Goal: Entertainment & Leisure: Consume media (video, audio)

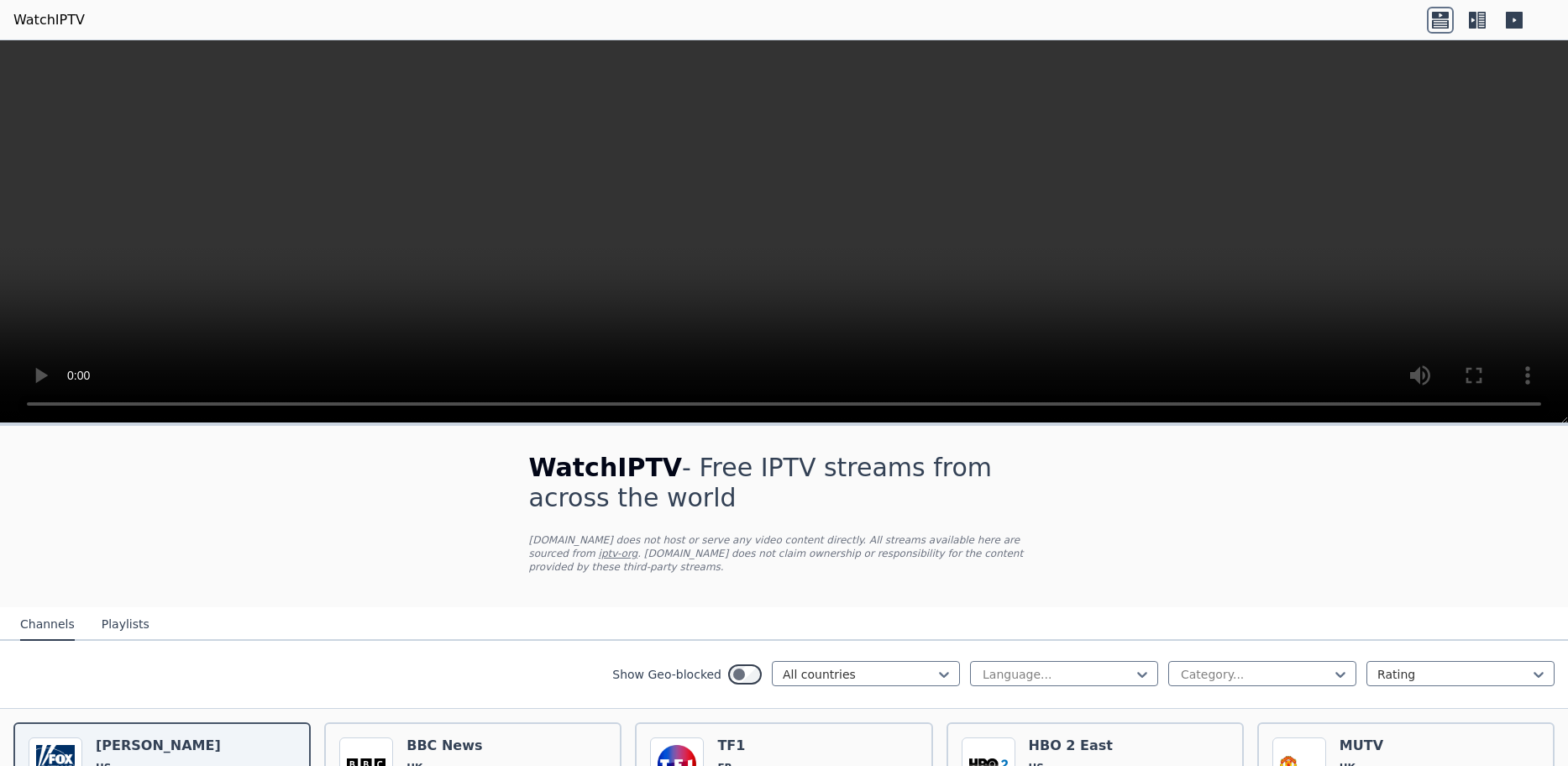
click at [1477, 23] on icon at bounding box center [1477, 20] width 27 height 27
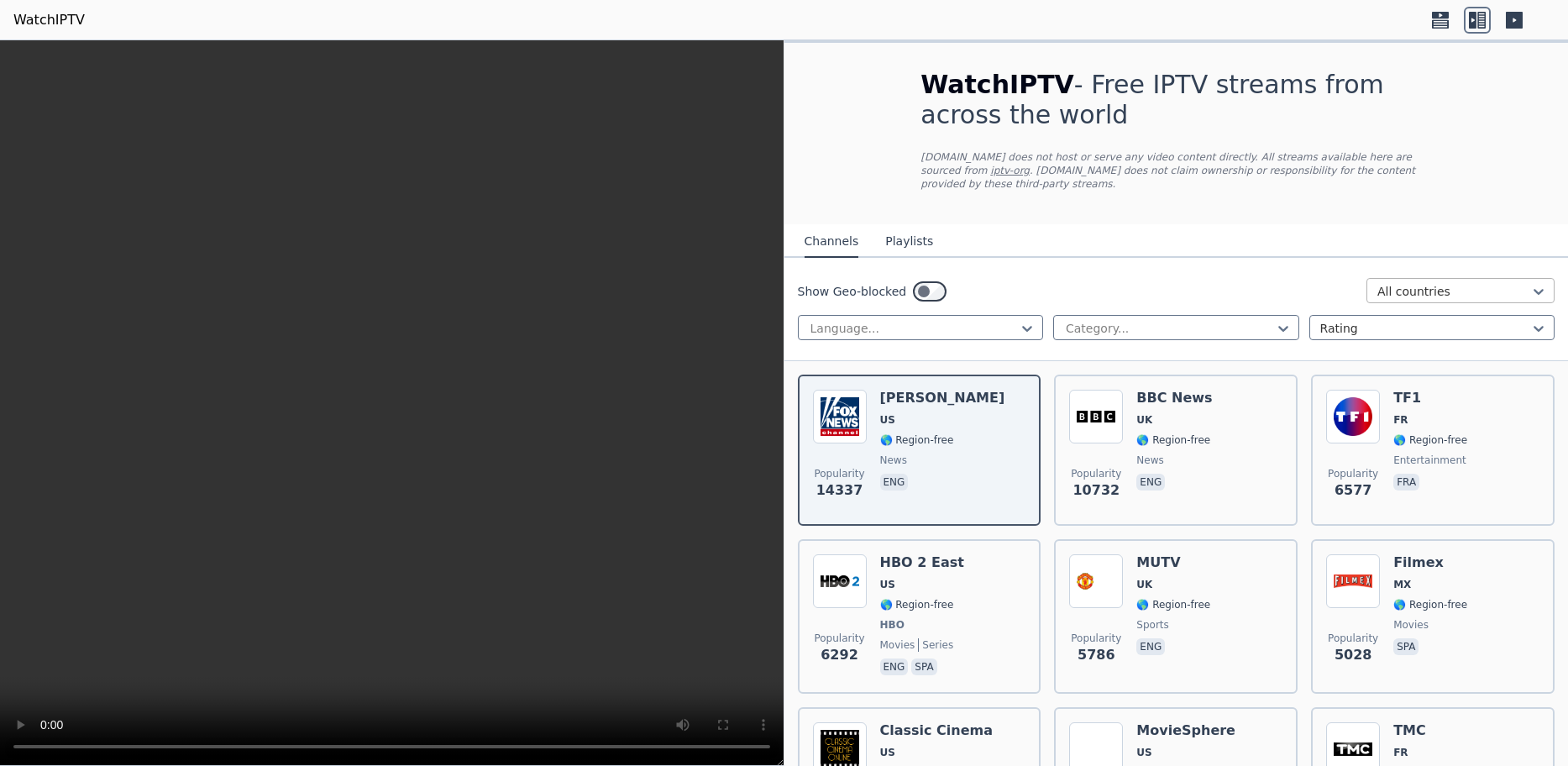
click at [1417, 283] on div at bounding box center [1454, 291] width 153 height 17
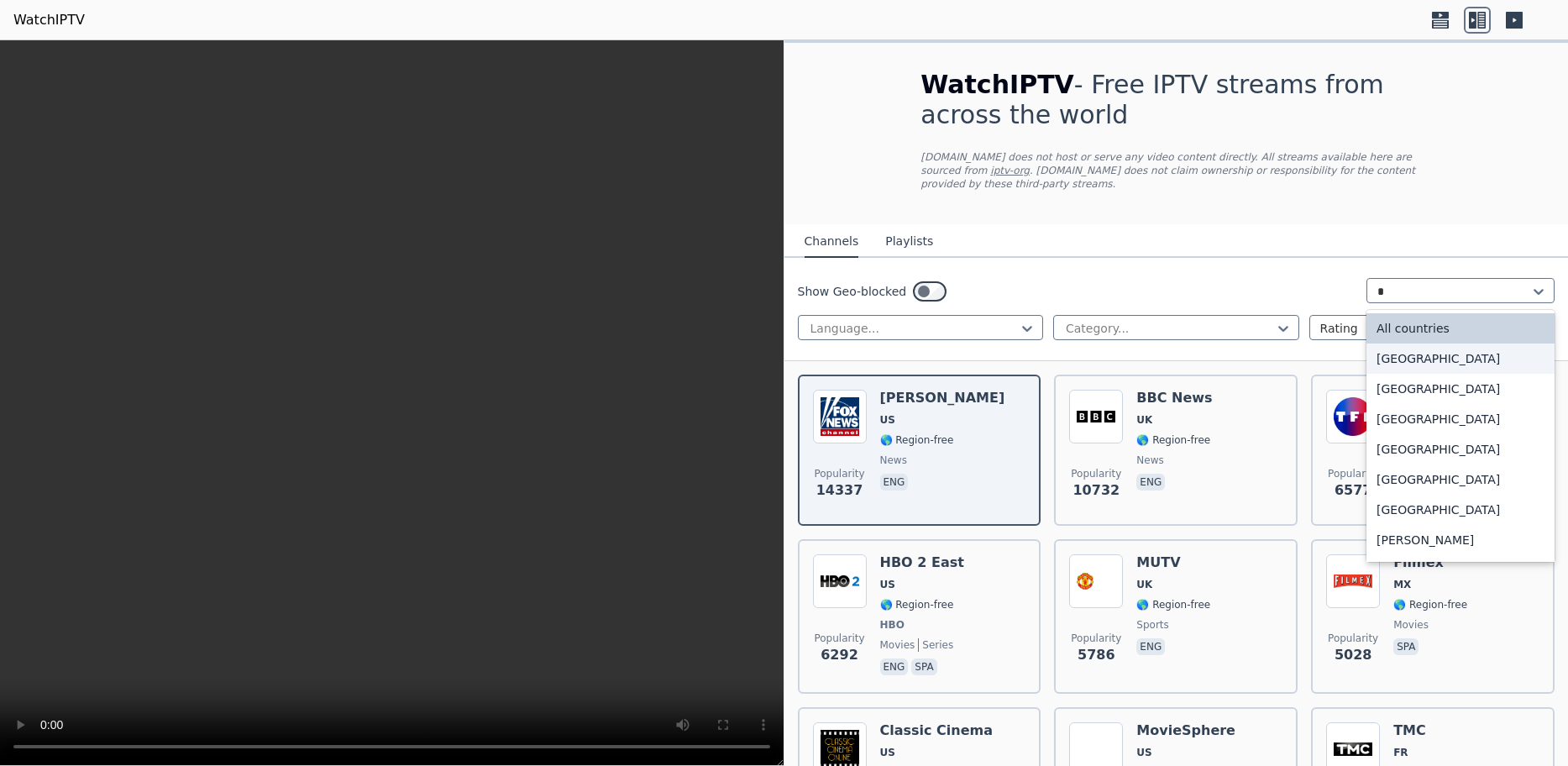
type input "**"
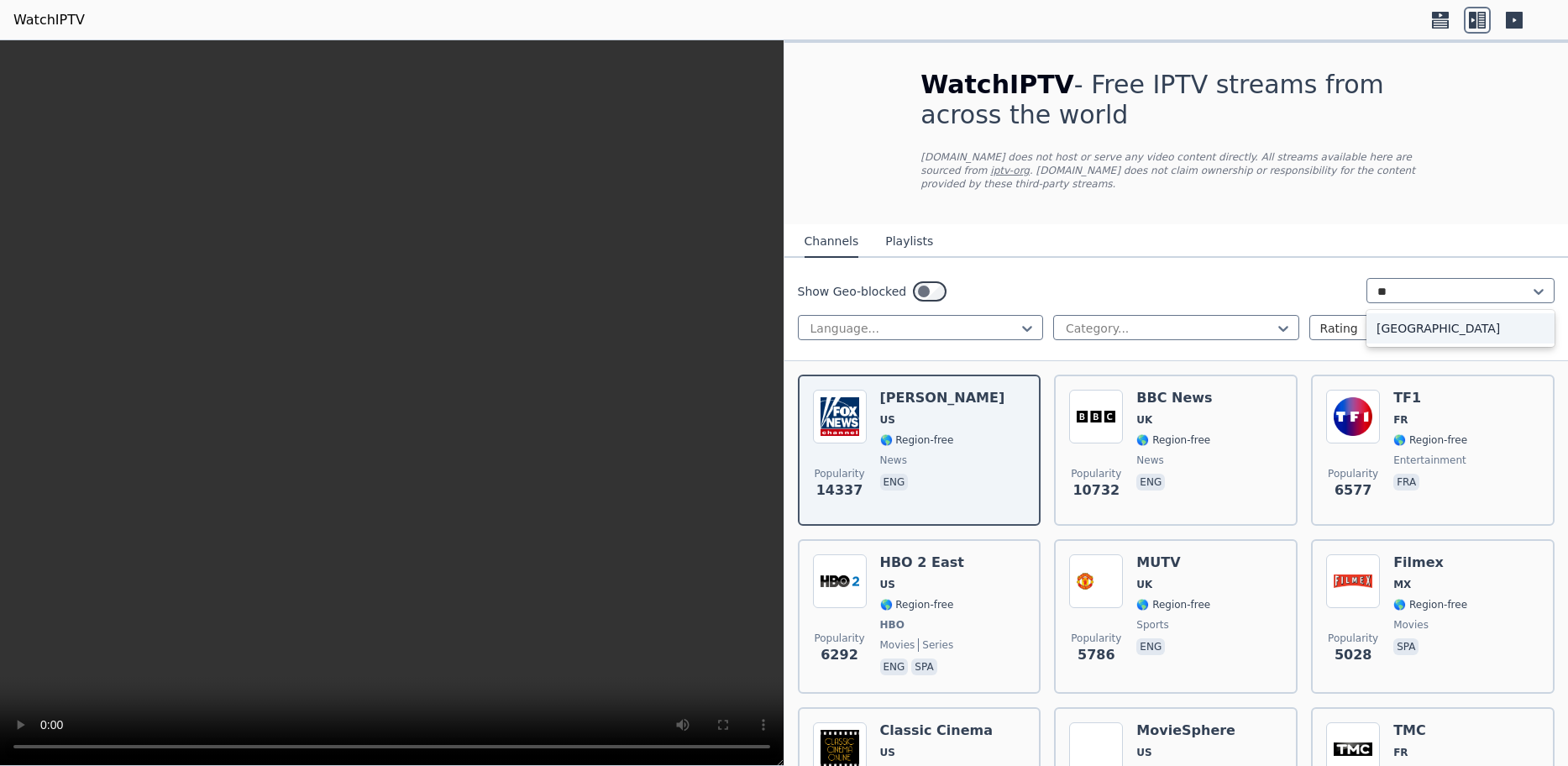
click at [1412, 314] on div "[GEOGRAPHIC_DATA]" at bounding box center [1460, 329] width 188 height 31
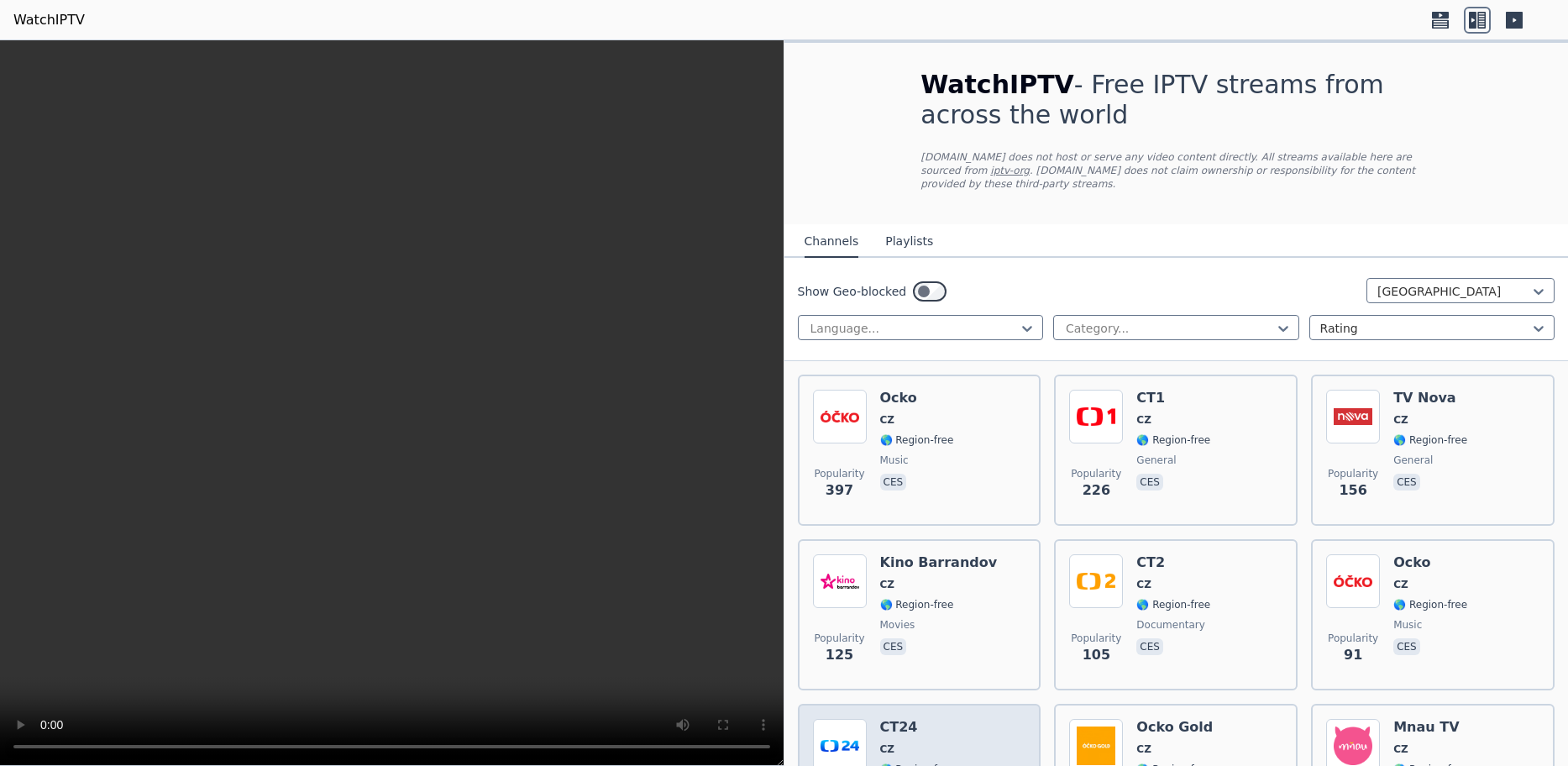
click at [912, 721] on h6 "CT24" at bounding box center [917, 727] width 74 height 17
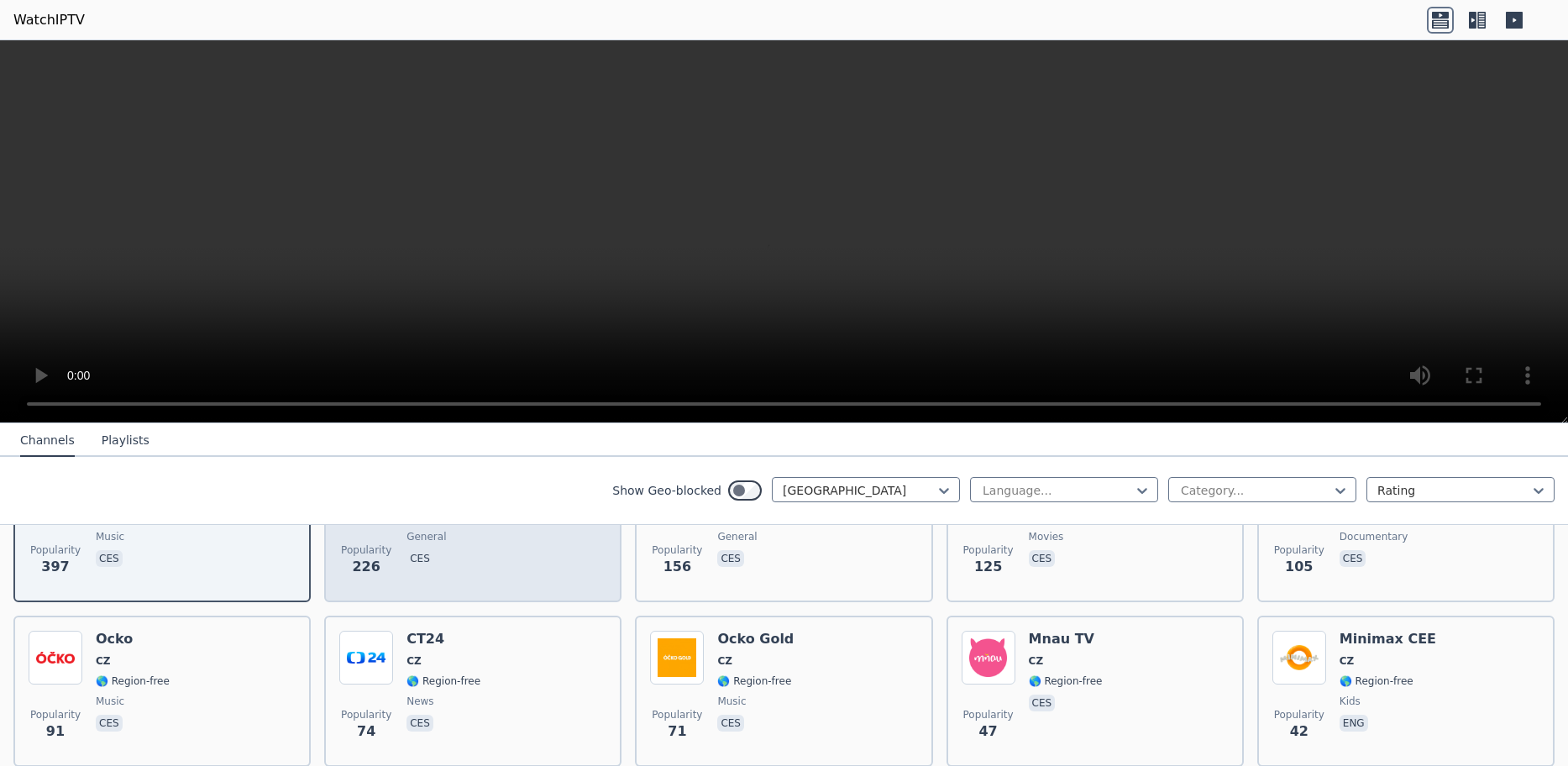
scroll to position [272, 0]
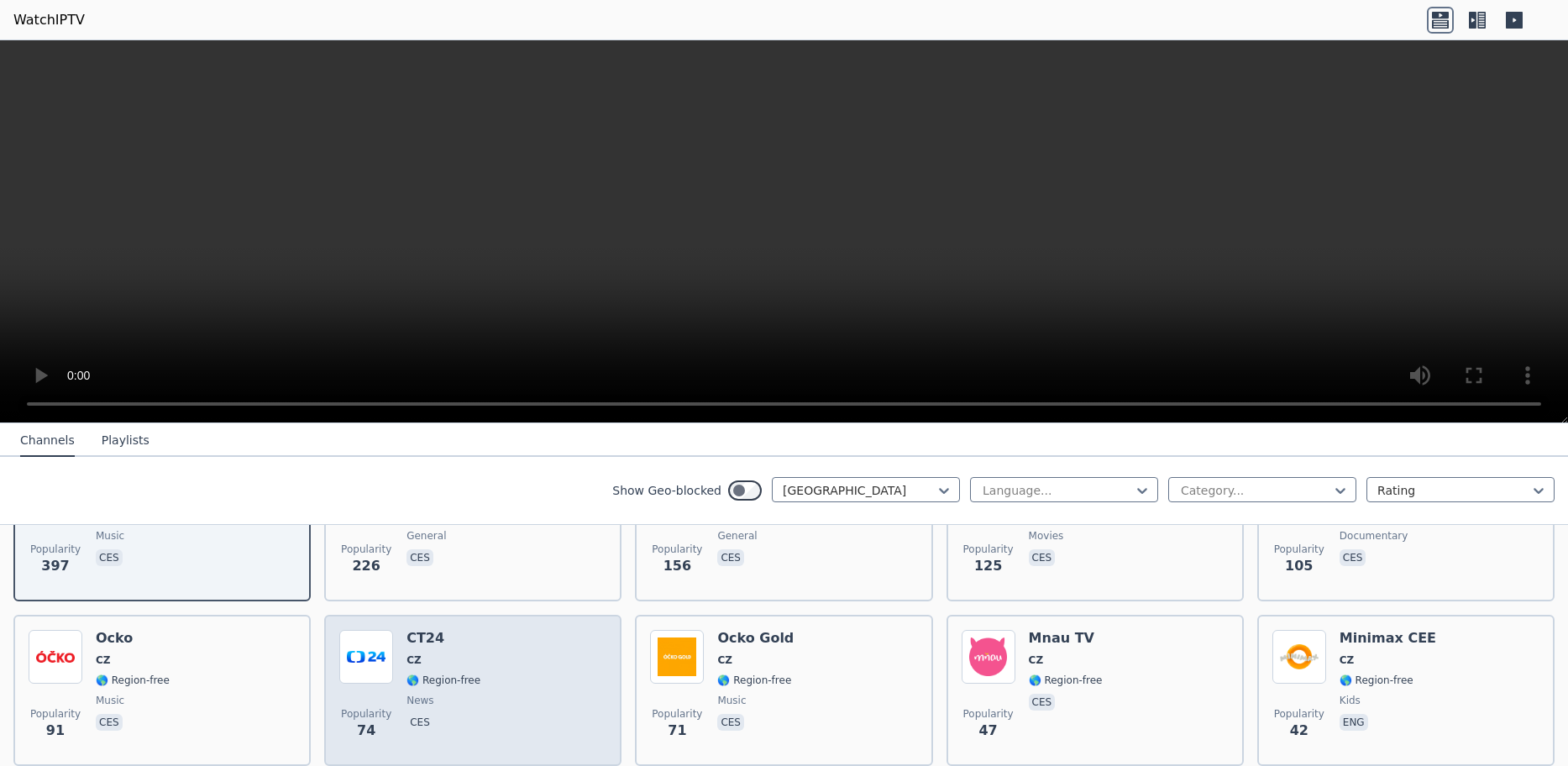
click at [436, 635] on div "CT24 CZ 🌎 Region-free news ces" at bounding box center [443, 690] width 74 height 121
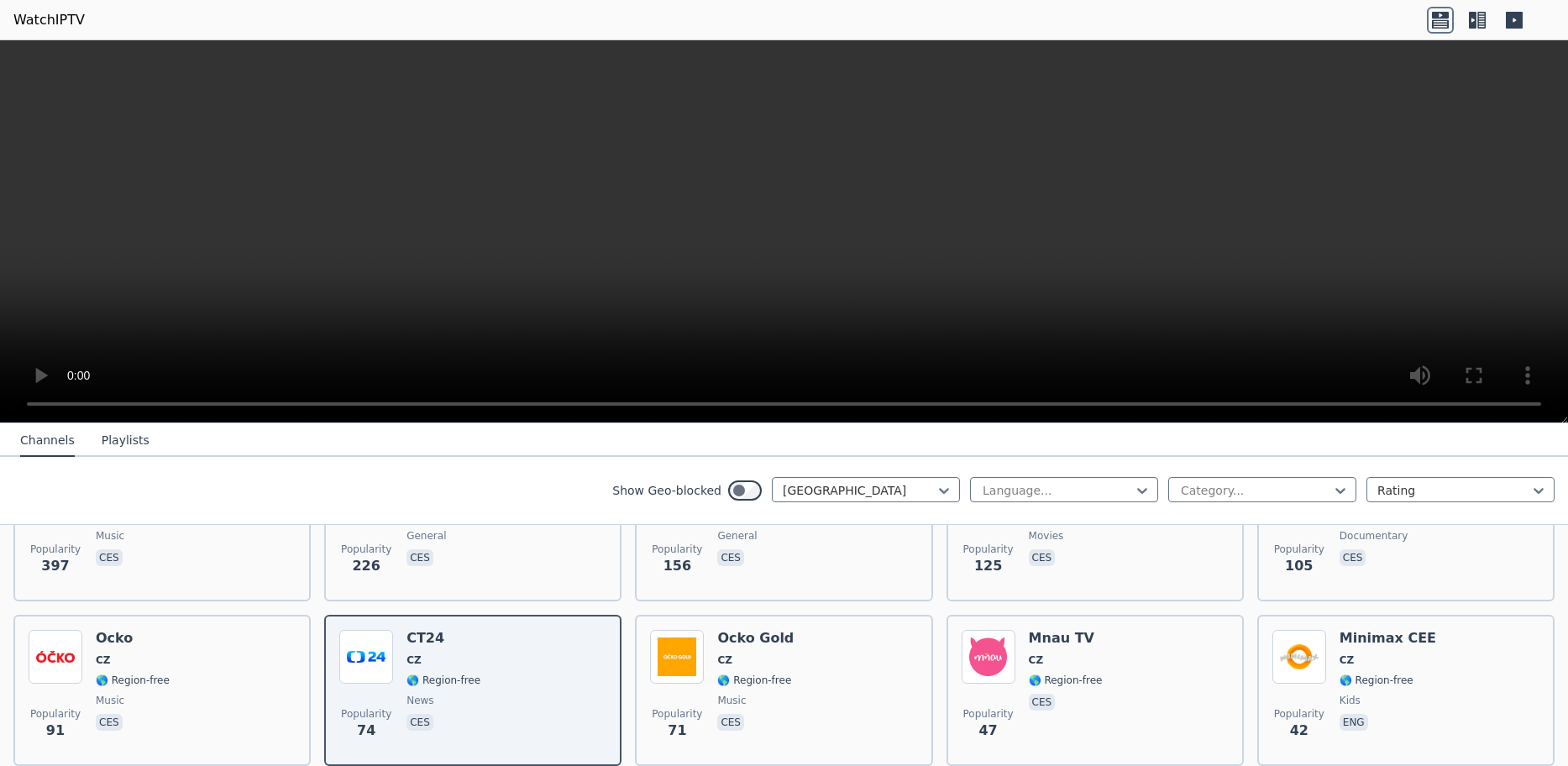
click at [1481, 23] on icon at bounding box center [1477, 20] width 27 height 27
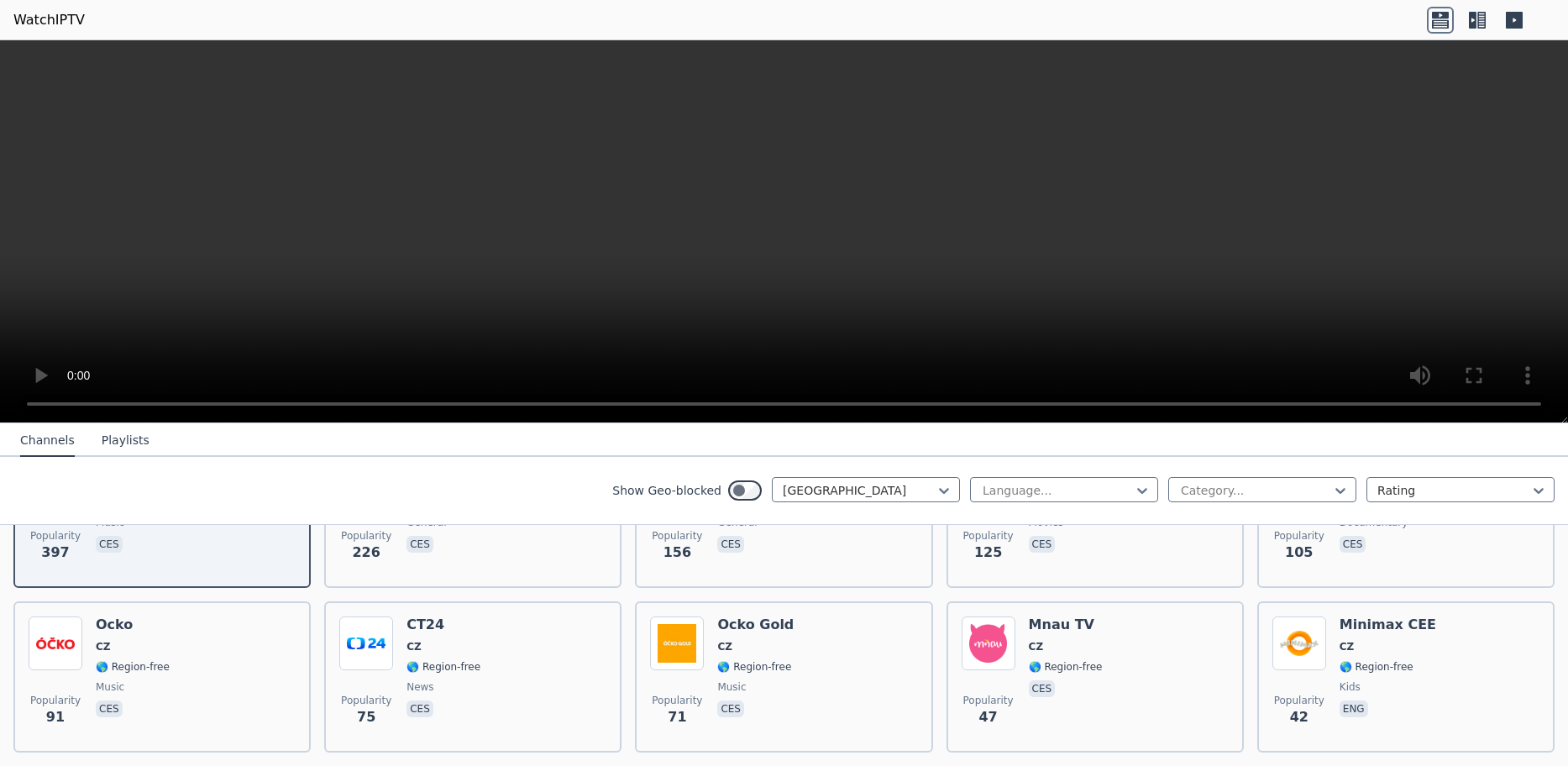
scroll to position [195, 0]
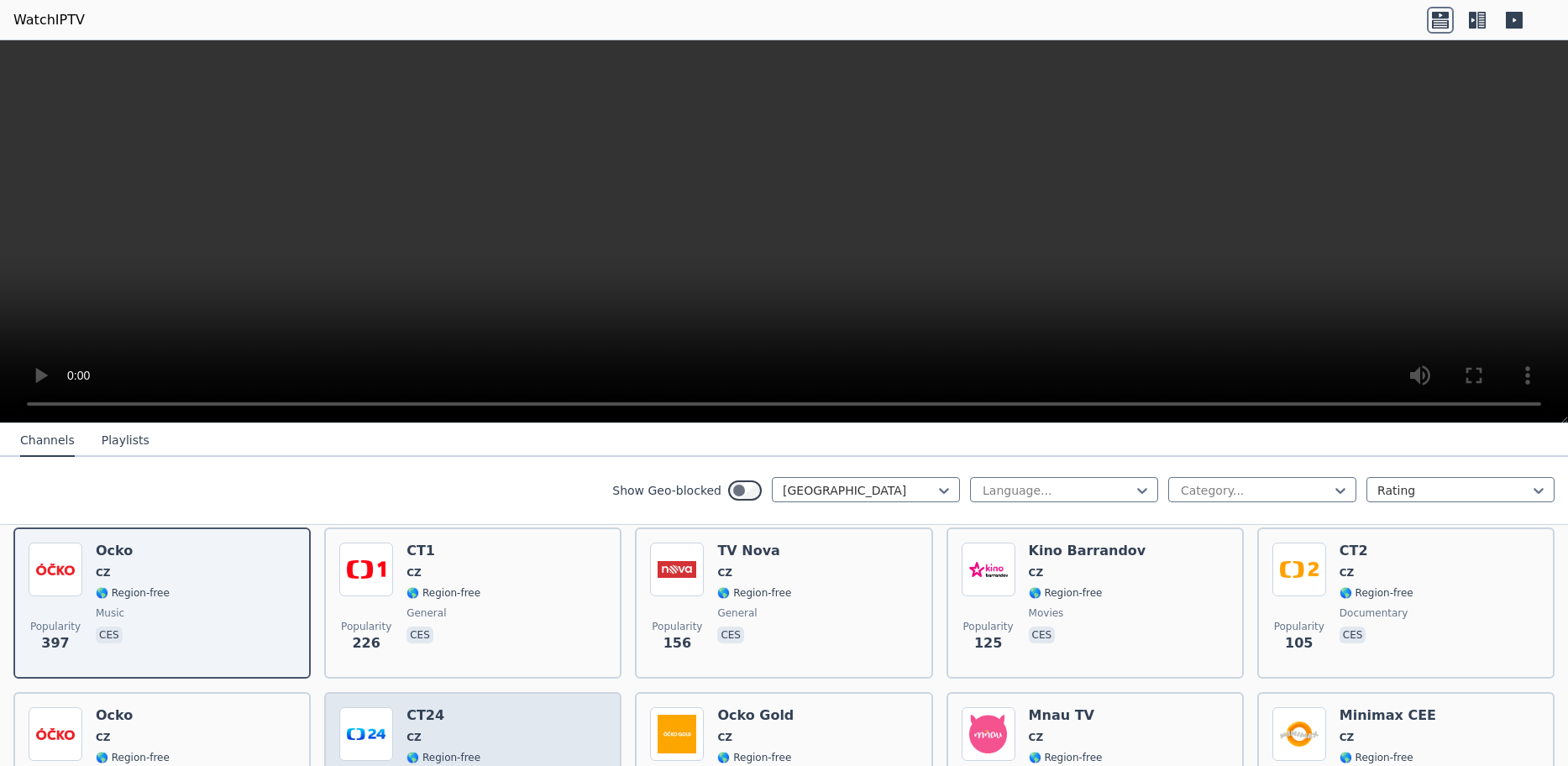
click at [483, 708] on div "Popularity 75 CT24 CZ 🌎 Region-free news ces" at bounding box center [472, 768] width 267 height 121
